Goal: Task Accomplishment & Management: Use online tool/utility

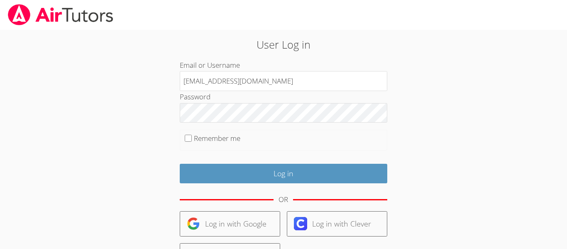
type input "a.morales26@lodiusd.org"
click at [215, 126] on form "Email or Username a.morales26@lodiusd.org Password Remember me Log in OR Log in…" at bounding box center [284, 191] width 208 height 264
click at [189, 139] on input "Remember me" at bounding box center [188, 138] width 7 height 7
checkbox input "true"
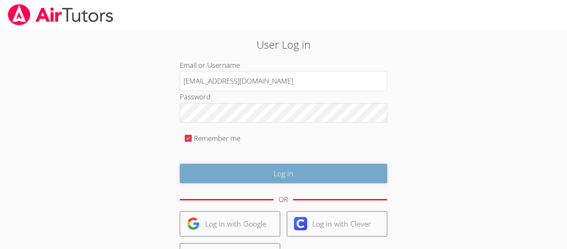
click at [223, 179] on input "Log in" at bounding box center [284, 174] width 208 height 20
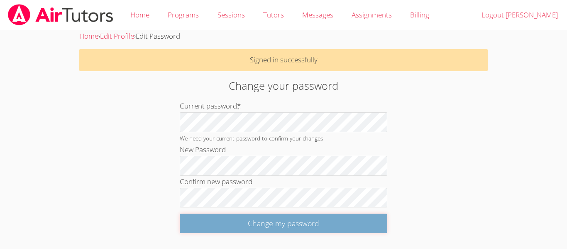
click at [228, 221] on input "Change my password" at bounding box center [284, 223] width 208 height 20
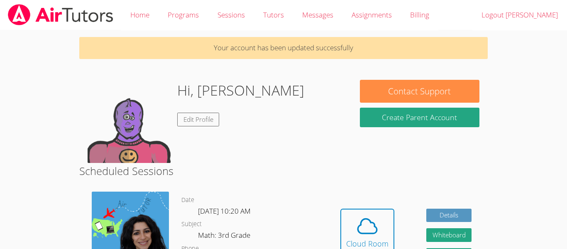
click at [365, 201] on div "Hidden Cloud Room Details Whiteboard Hidden Google Doc" at bounding box center [405, 237] width 163 height 105
click at [367, 224] on icon at bounding box center [367, 225] width 23 height 23
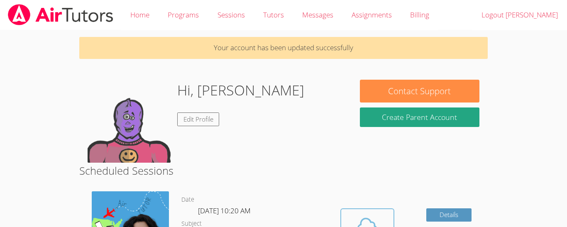
click at [353, 217] on span at bounding box center [367, 225] width 42 height 23
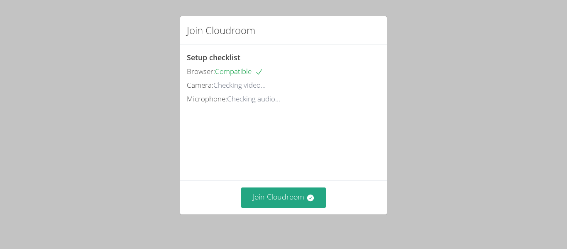
click at [523, 68] on div "Join Cloudroom Setup checklist Browser: Compatible Camera: Checking video... Mi…" at bounding box center [283, 124] width 567 height 249
click at [511, 66] on div "Join Cloudroom Setup checklist Browser: Compatible Camera: Checking video... Mi…" at bounding box center [283, 124] width 567 height 249
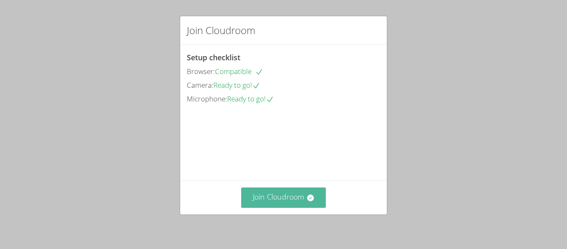
click at [291, 203] on button "Join Cloudroom" at bounding box center [283, 197] width 85 height 20
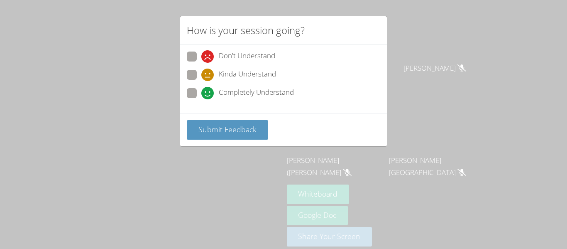
click at [201, 99] on span at bounding box center [201, 99] width 0 height 0
click at [201, 95] on input "Completely Understand" at bounding box center [204, 91] width 7 height 7
radio input "true"
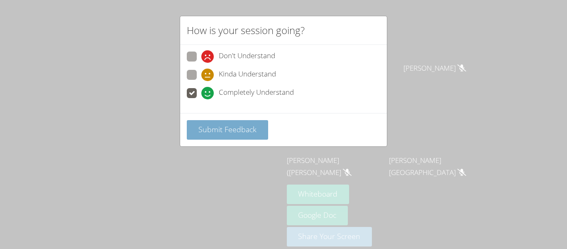
click at [210, 120] on button "Submit Feedback" at bounding box center [227, 130] width 81 height 20
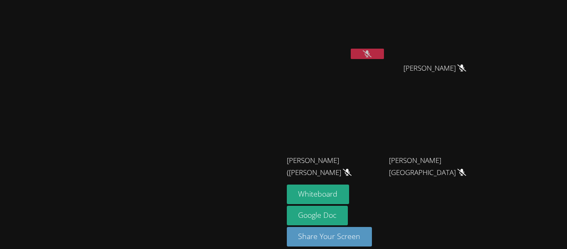
click at [204, 72] on video at bounding box center [141, 112] width 125 height 156
